Goal: Find contact information: Find contact information

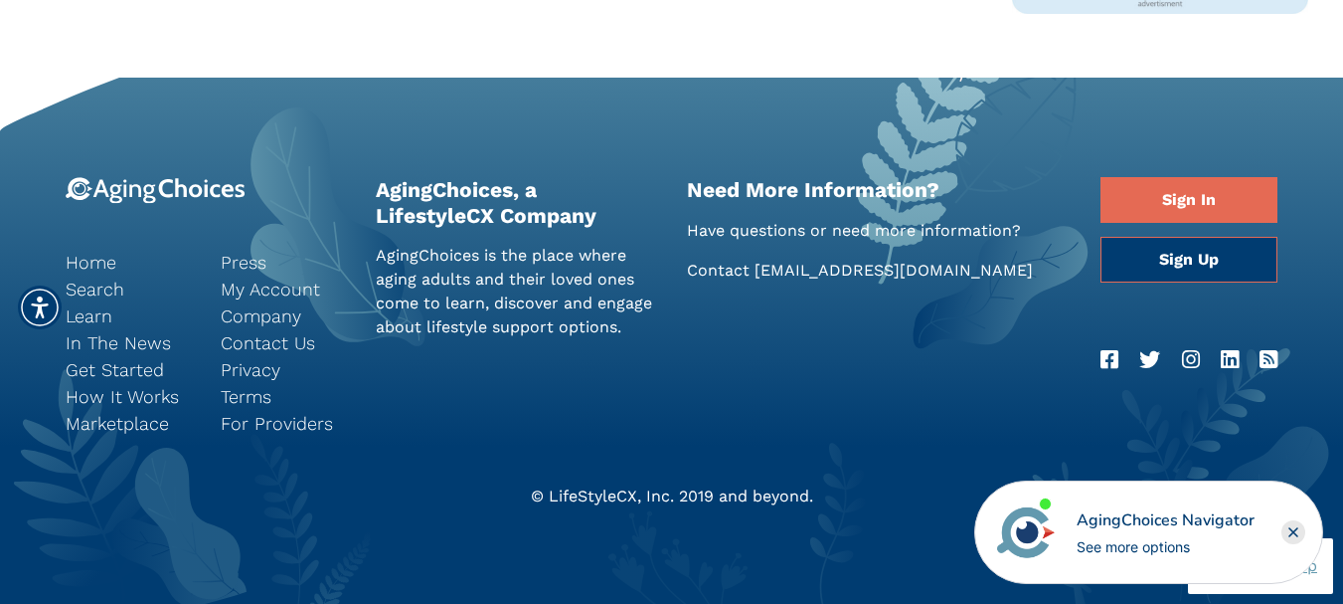
scroll to position [1694, 0]
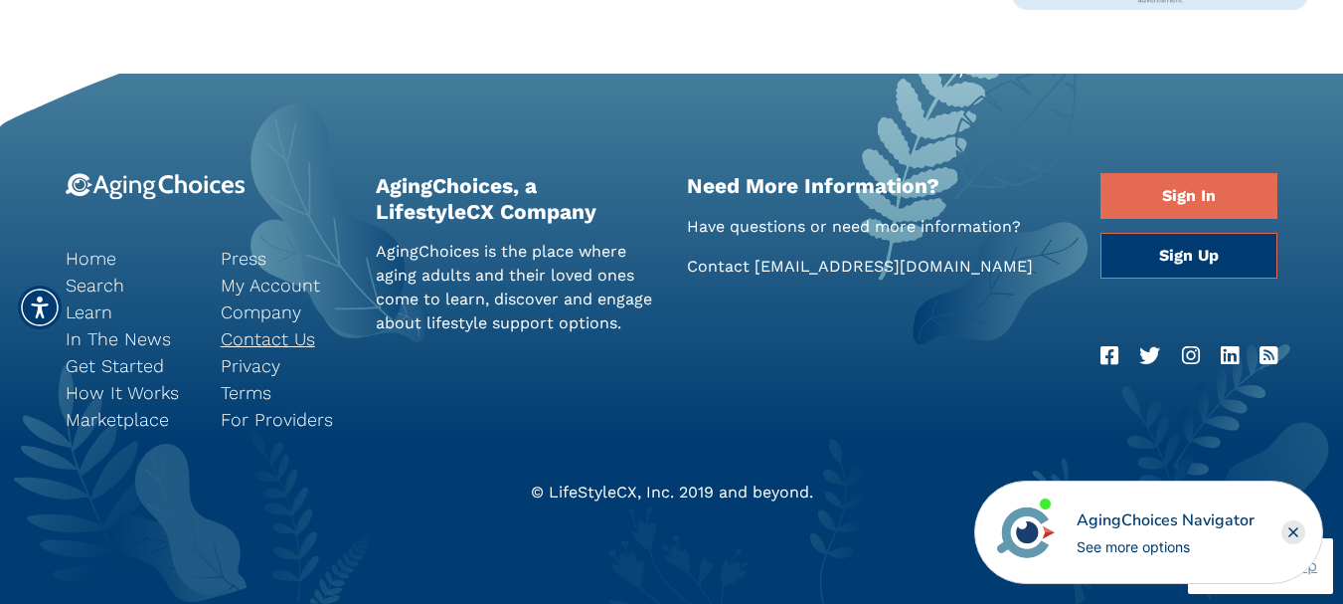
click at [290, 348] on link "Contact Us" at bounding box center [283, 338] width 125 height 27
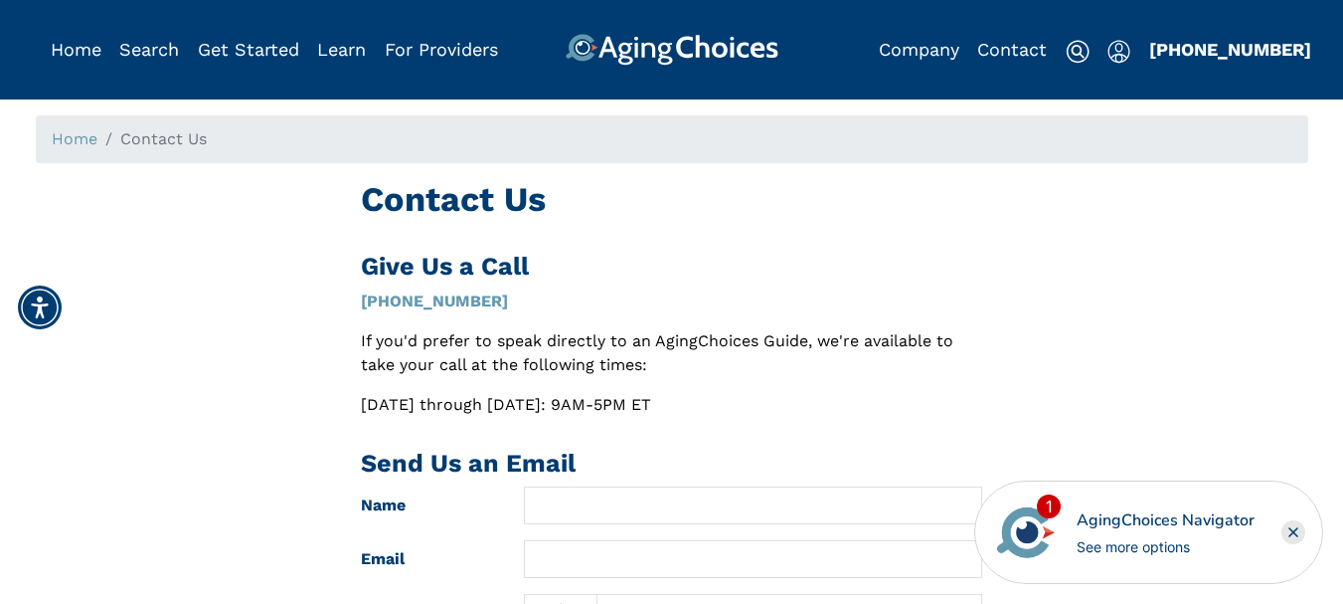
drag, startPoint x: 84, startPoint y: 320, endPoint x: 98, endPoint y: 283, distance: 39.7
click at [82, 321] on div "Contact Us Give Us a Call (855) 490-0180 If you'd prefer to speak directly to a…" at bounding box center [672, 552] width 1303 height 746
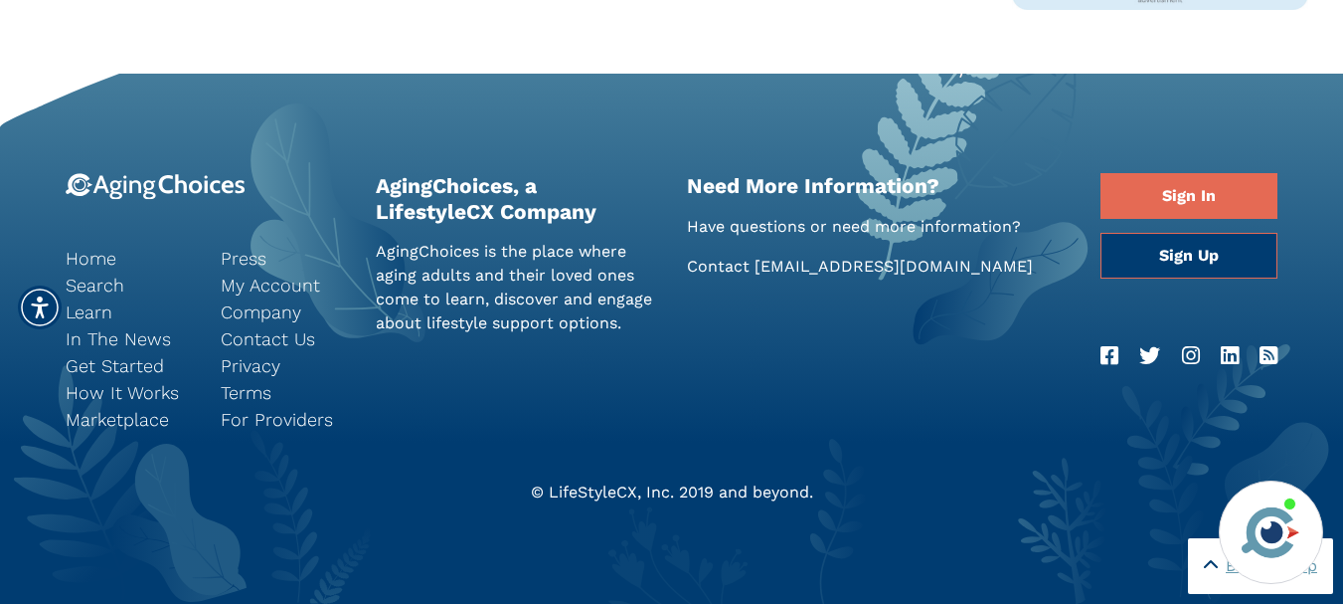
scroll to position [1297, 0]
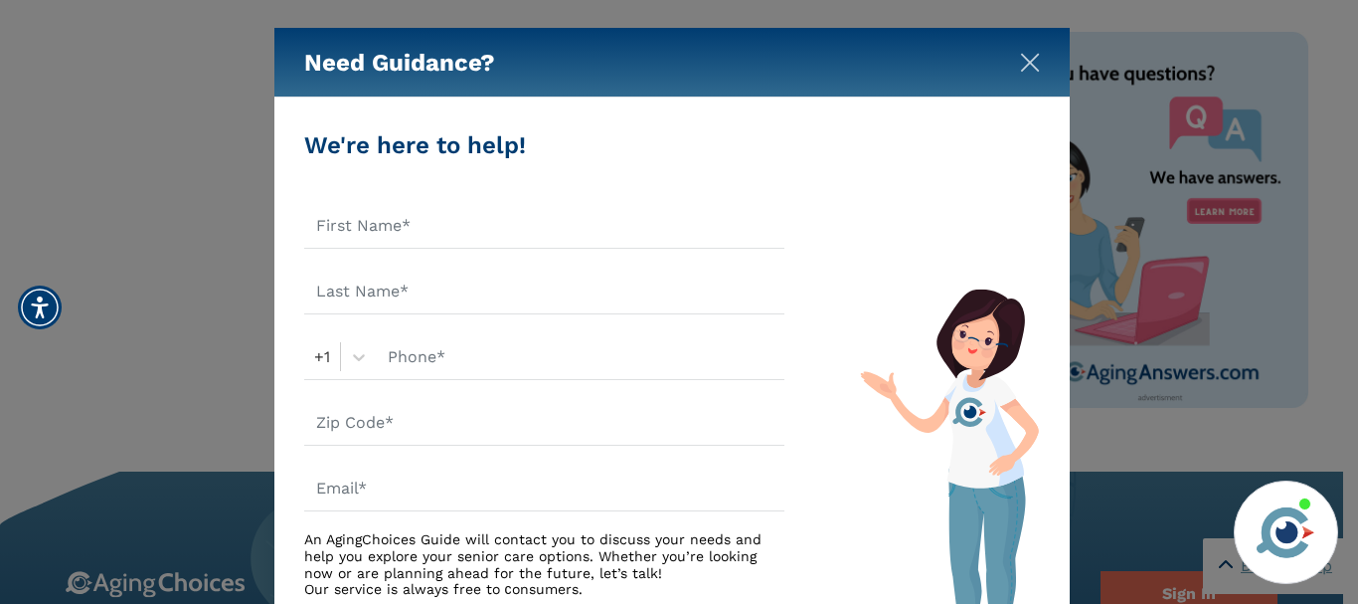
click at [1028, 56] on img "Close" at bounding box center [1030, 63] width 20 height 20
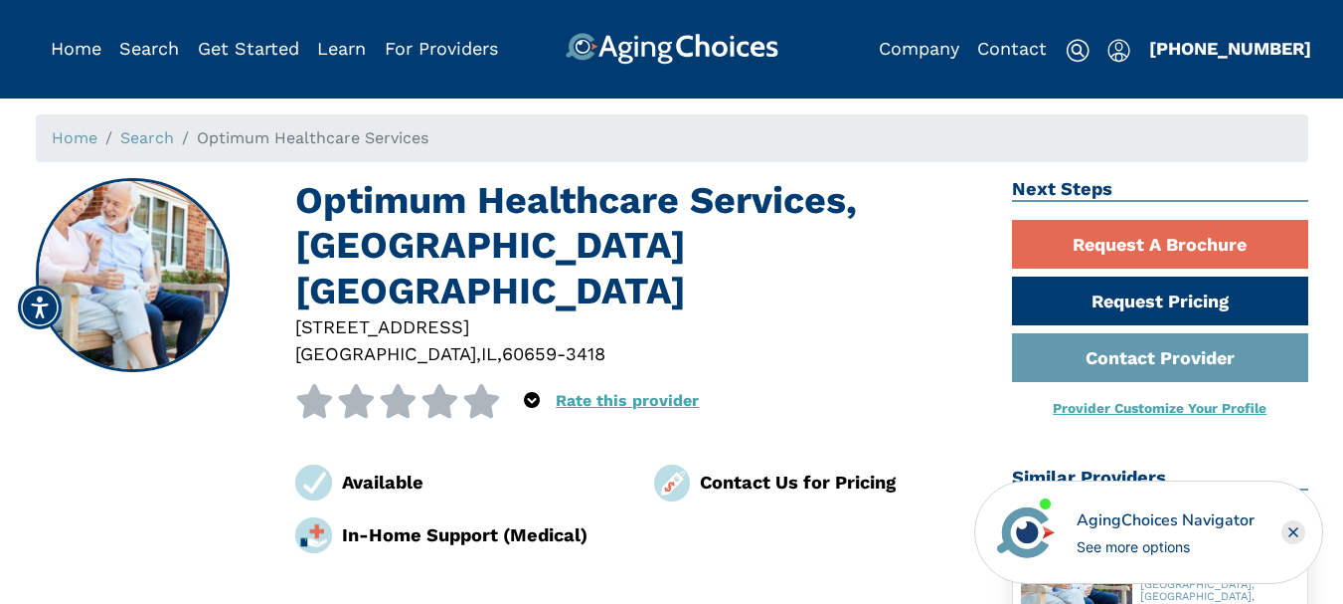
scroll to position [0, 0]
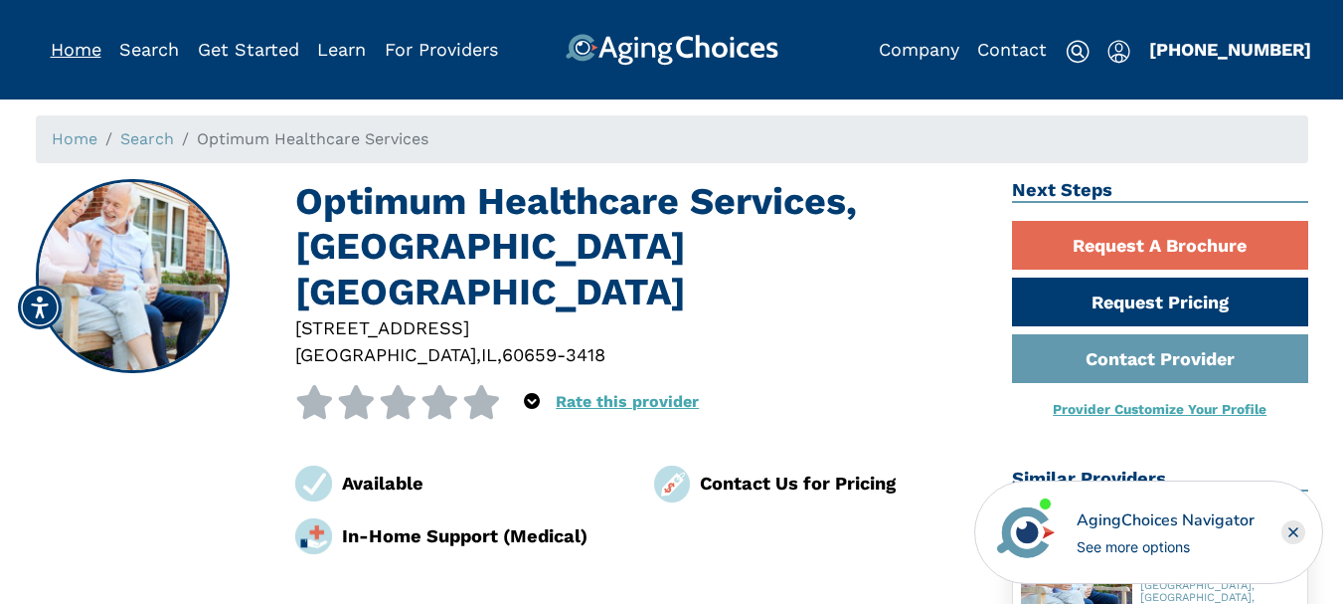
click at [63, 53] on link "Home" at bounding box center [76, 49] width 51 height 21
